Goal: Obtain resource: Download file/media

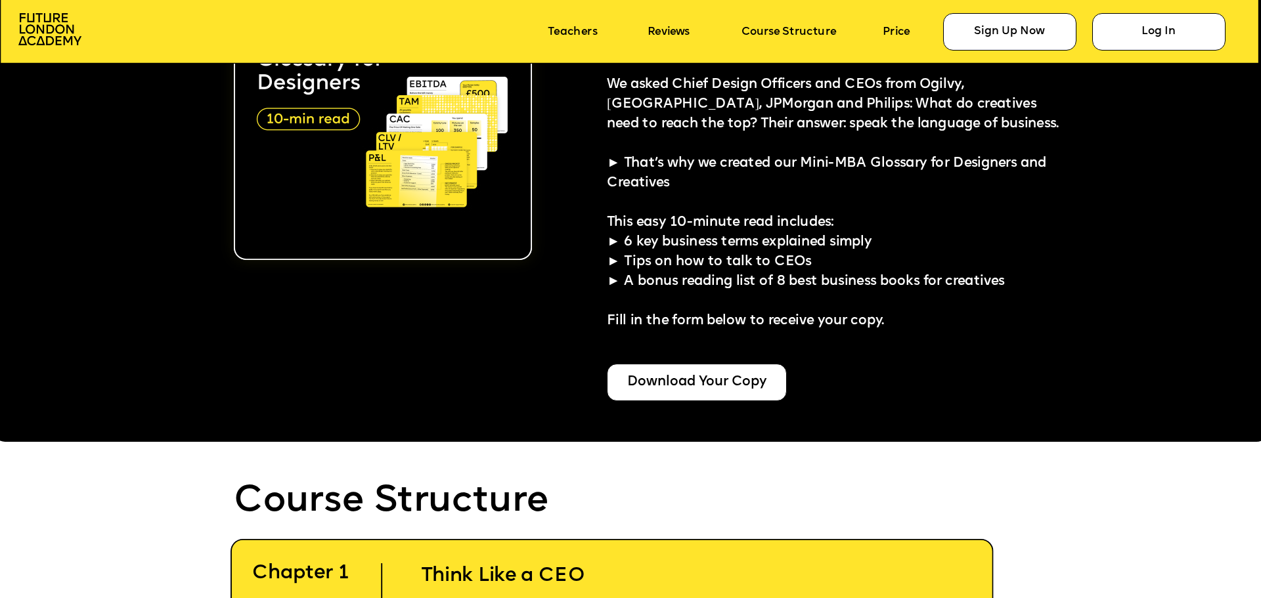
scroll to position [3283, 0]
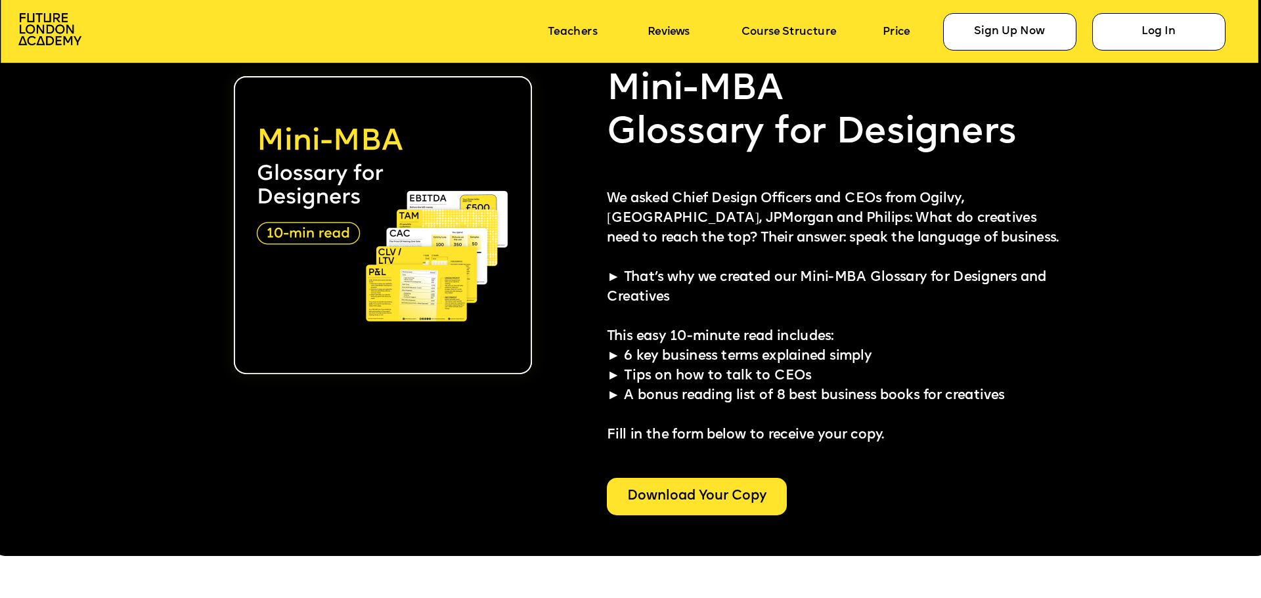
click at [726, 494] on div "Download Your Copy" at bounding box center [697, 496] width 180 height 37
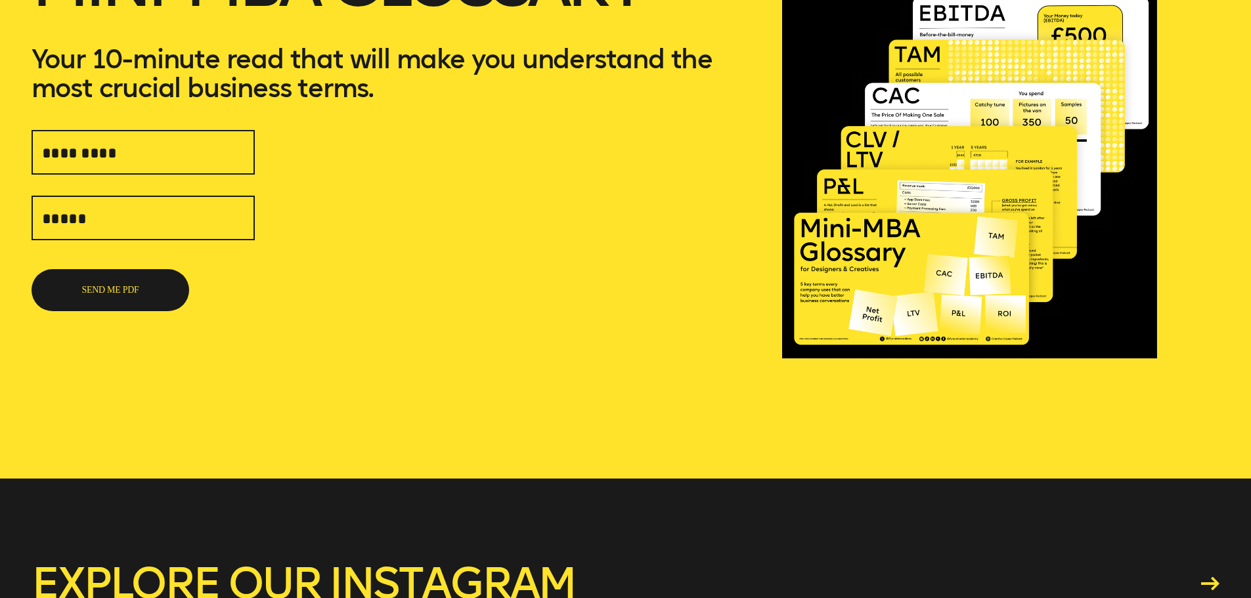
scroll to position [197, 0]
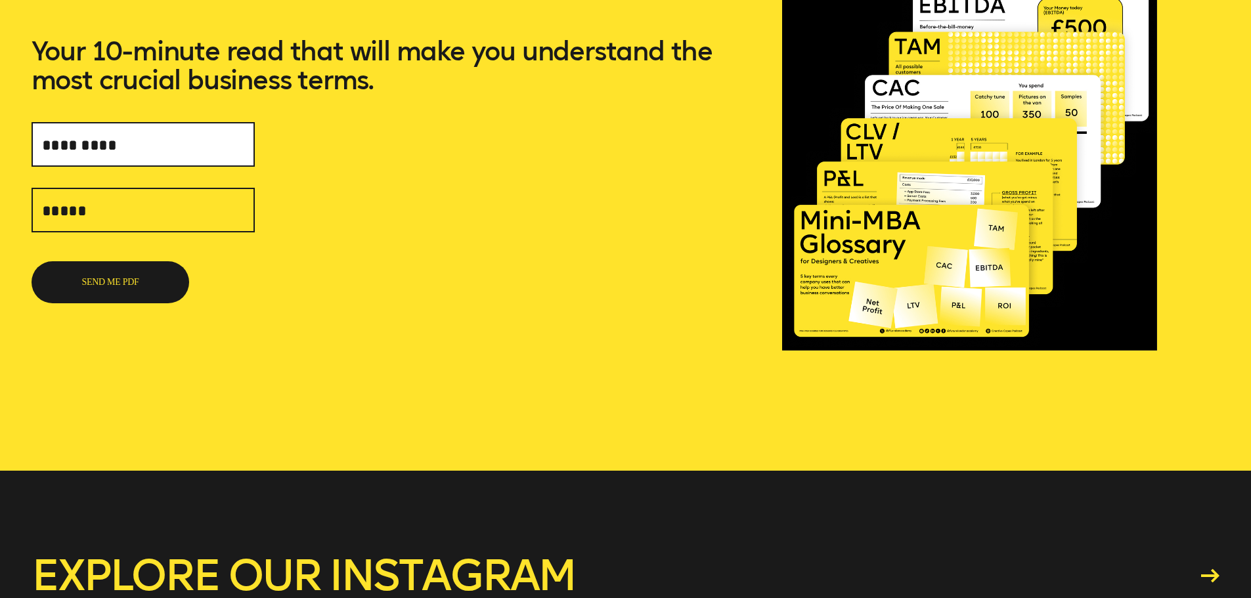
click at [137, 153] on input "text" at bounding box center [143, 144] width 223 height 45
type input "**********"
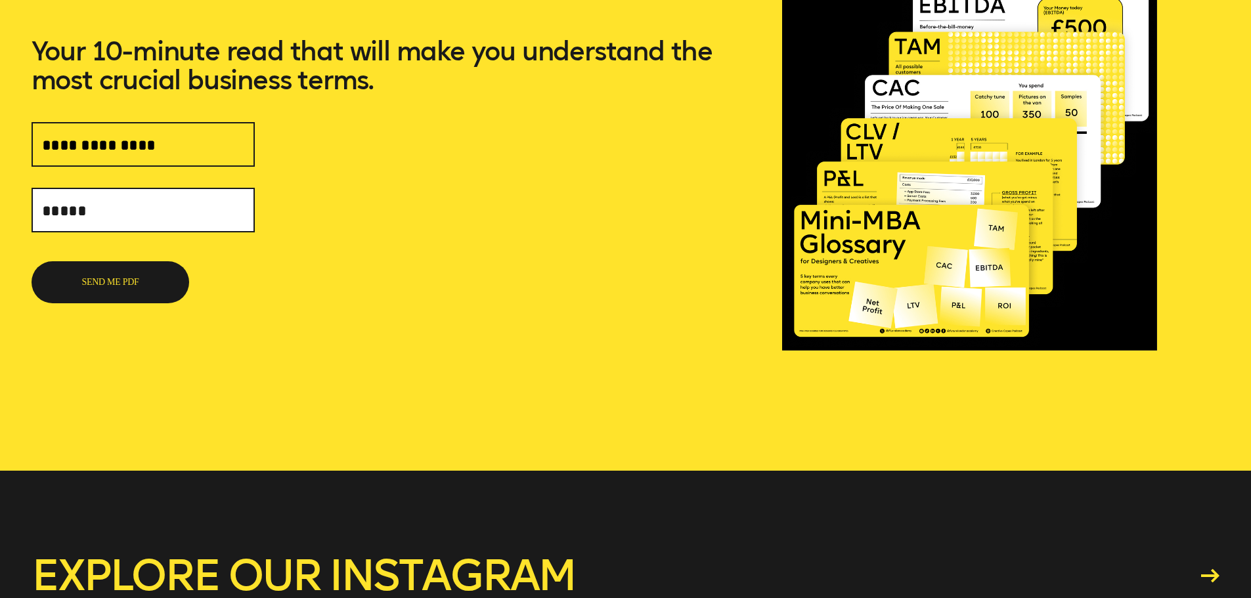
click at [149, 217] on input "text" at bounding box center [143, 210] width 223 height 45
type input "**********"
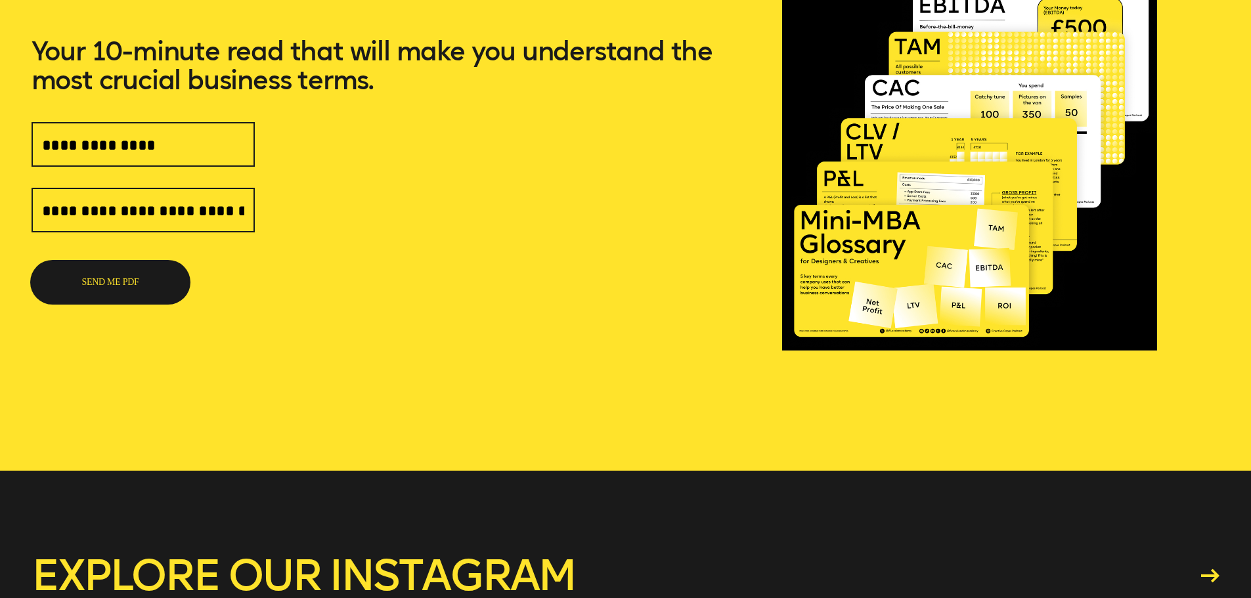
click at [138, 282] on button "SEND ME PDF" at bounding box center [111, 282] width 158 height 42
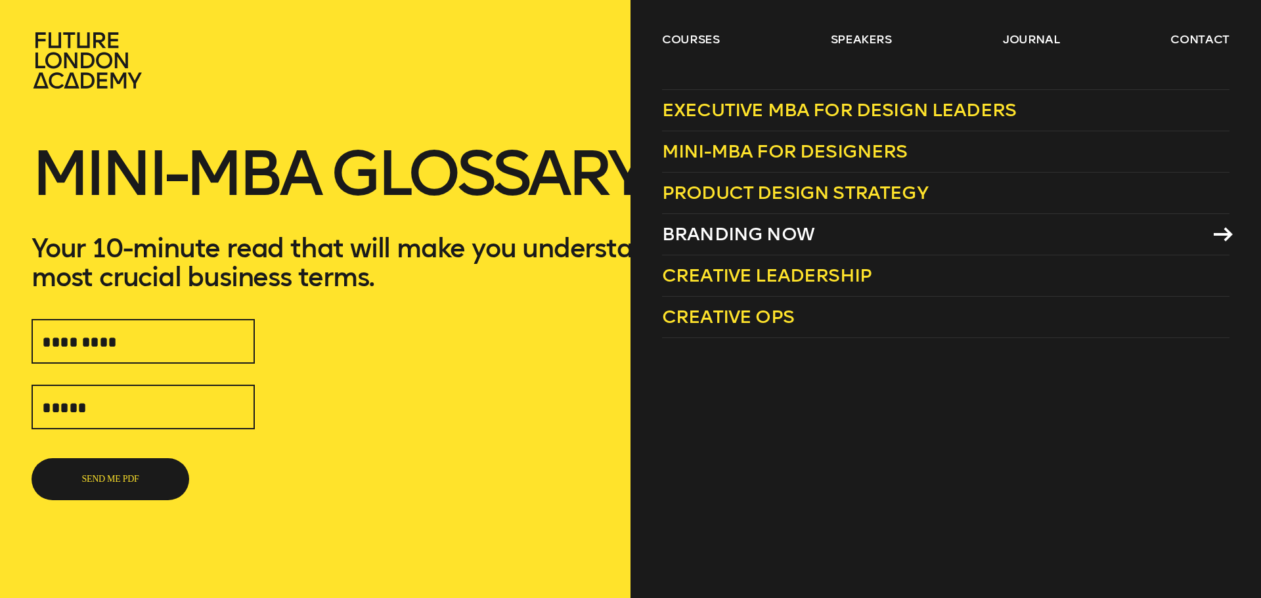
click at [746, 228] on span "Branding Now" at bounding box center [738, 234] width 152 height 22
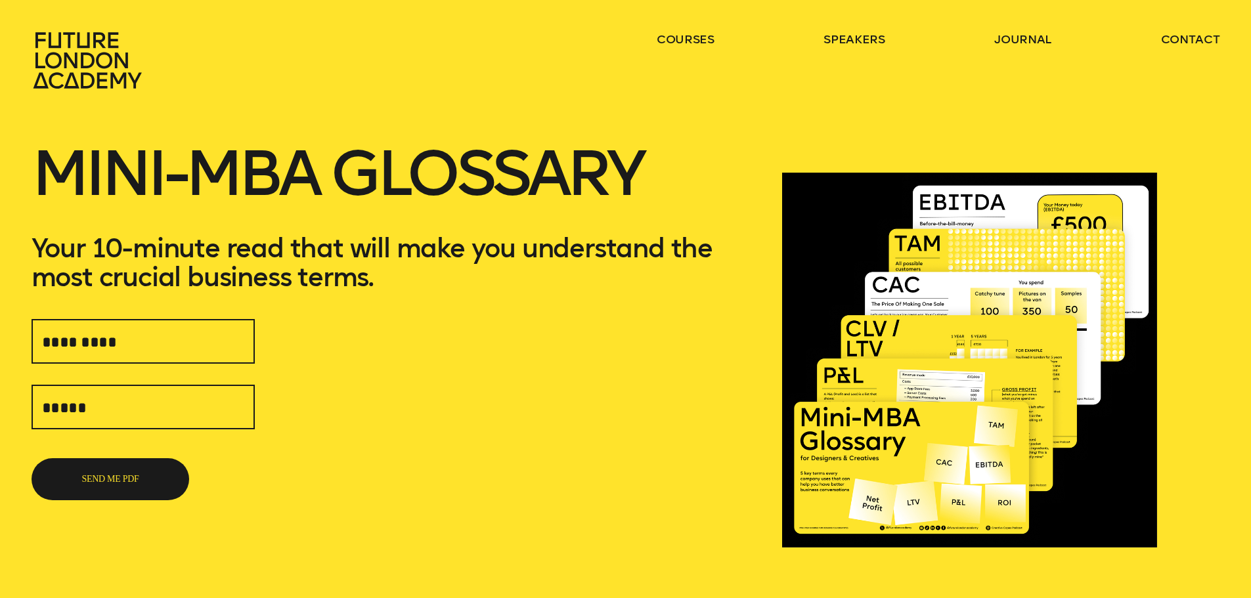
click at [77, 60] on icon at bounding box center [90, 61] width 116 height 58
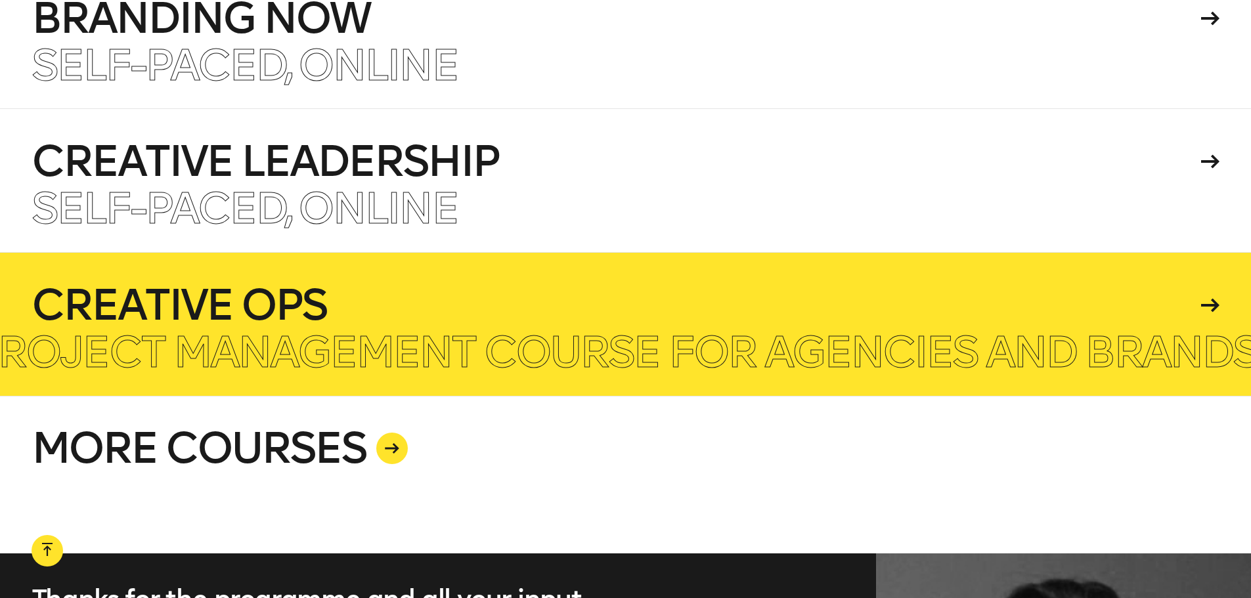
scroll to position [3218, 0]
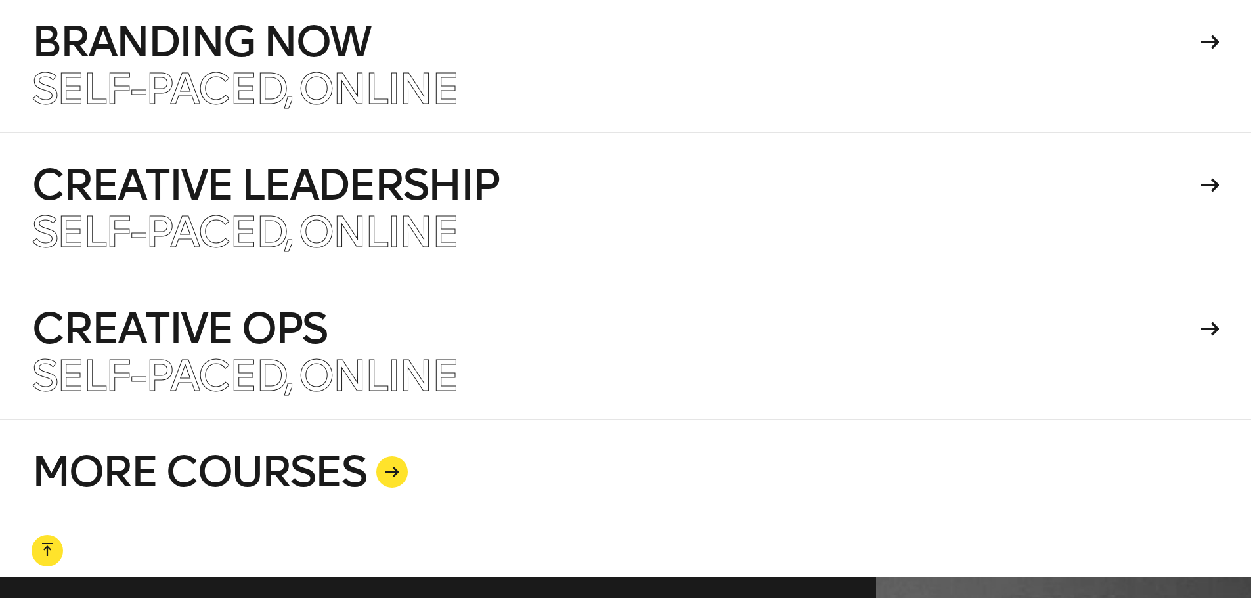
click at [246, 475] on link "MORE COURSES" at bounding box center [626, 499] width 1189 height 158
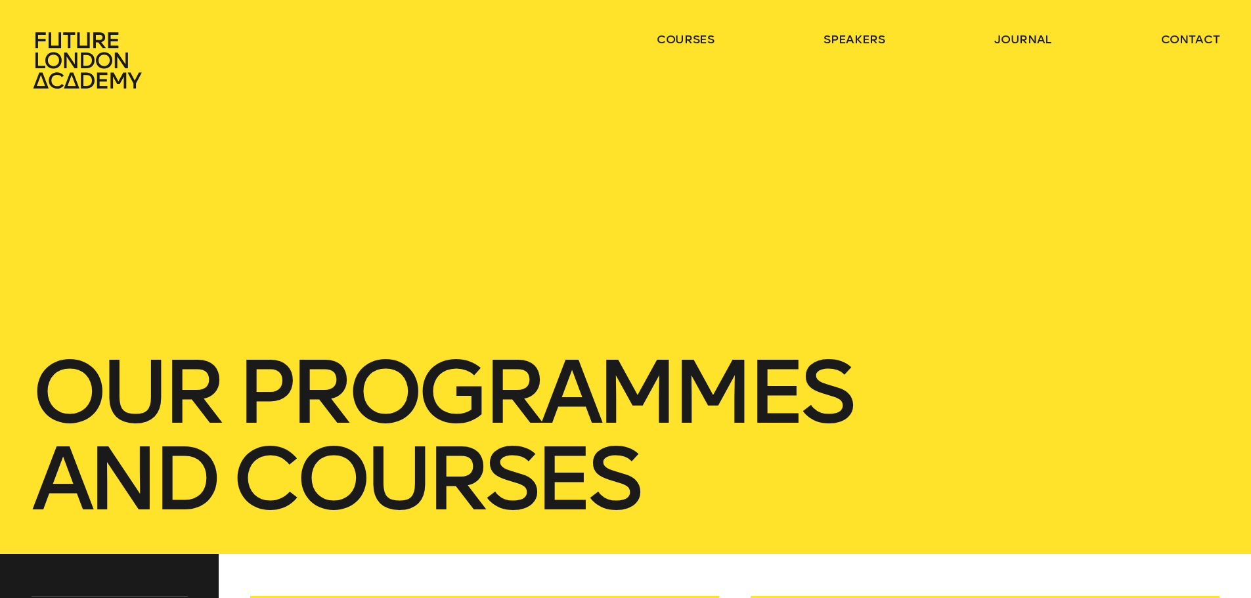
click at [108, 66] on icon at bounding box center [87, 60] width 108 height 56
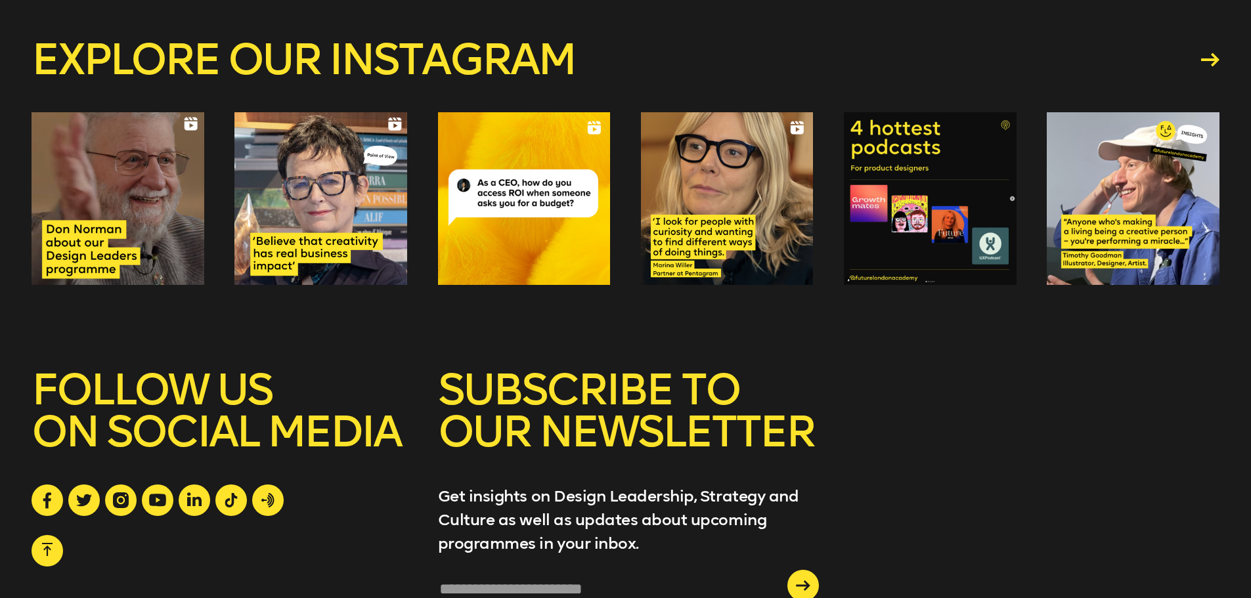
scroll to position [5188, 0]
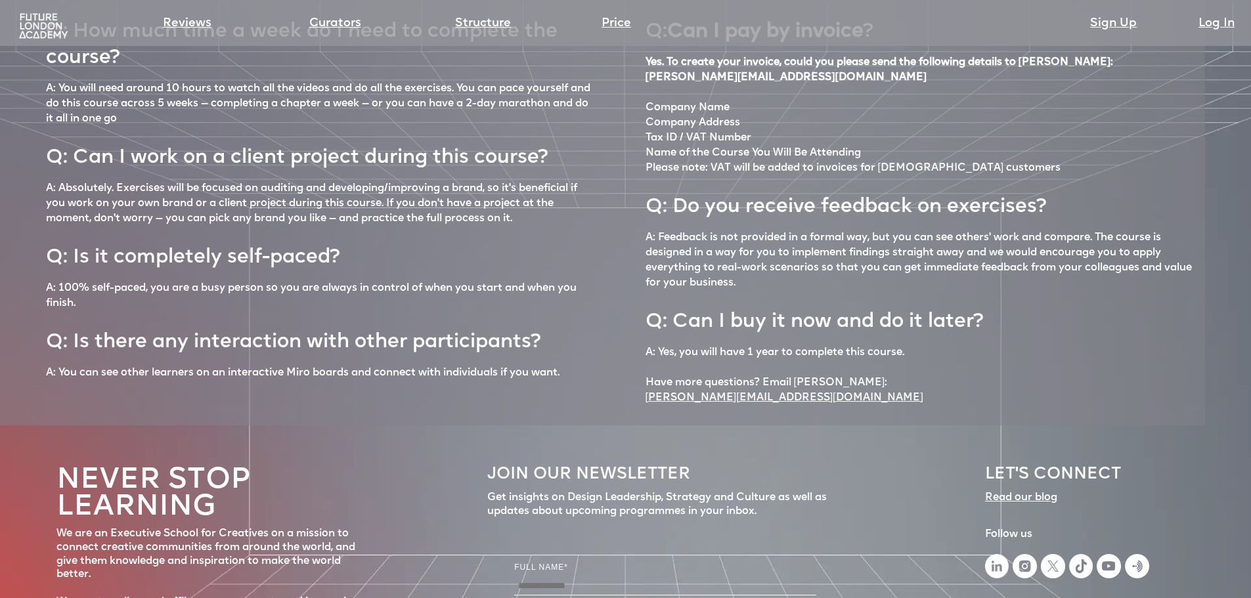
scroll to position [6021, 0]
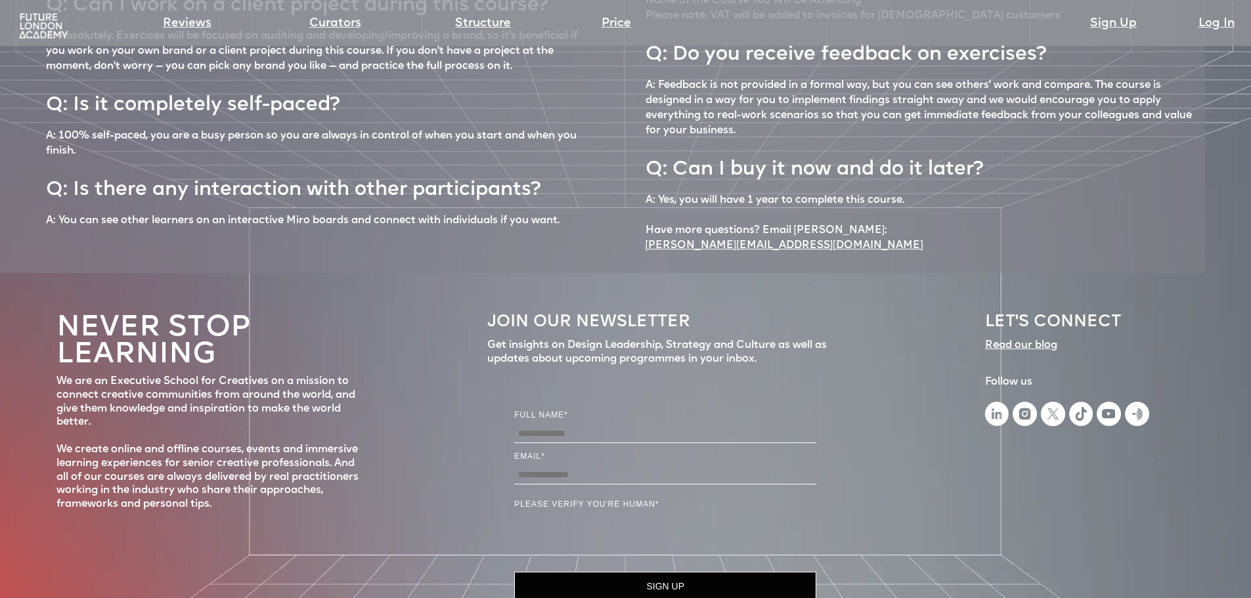
click at [1085, 402] on img at bounding box center [1081, 414] width 24 height 24
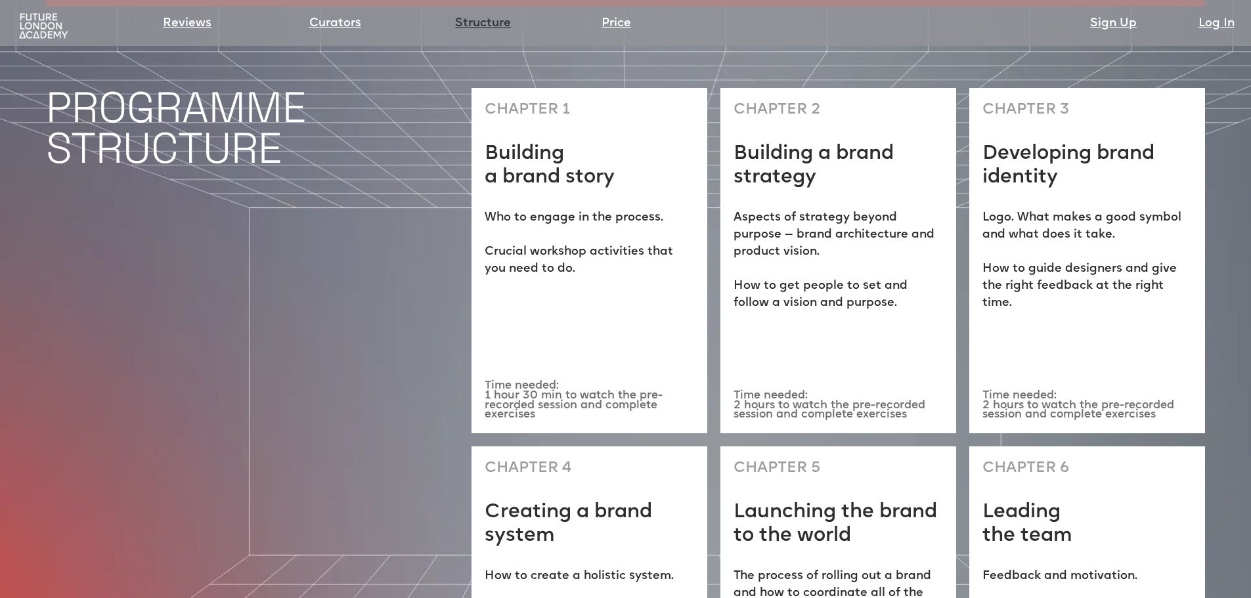
click at [473, 20] on link "Structure" at bounding box center [483, 23] width 56 height 18
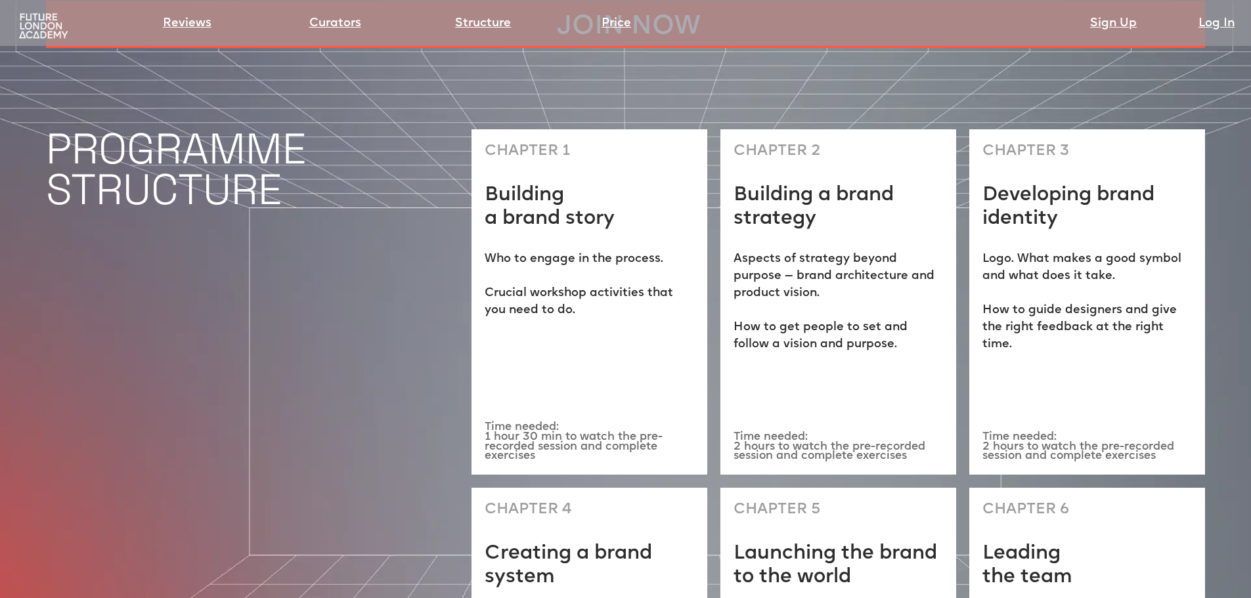
scroll to position [3727, 0]
